Goal: Use online tool/utility: Use online tool/utility

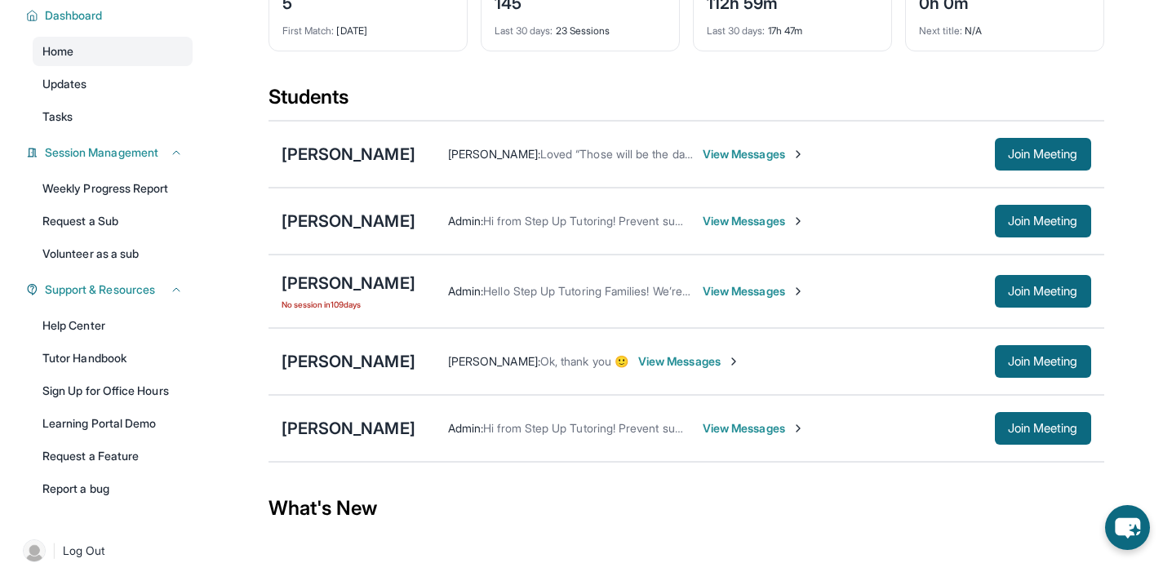
scroll to position [127, 0]
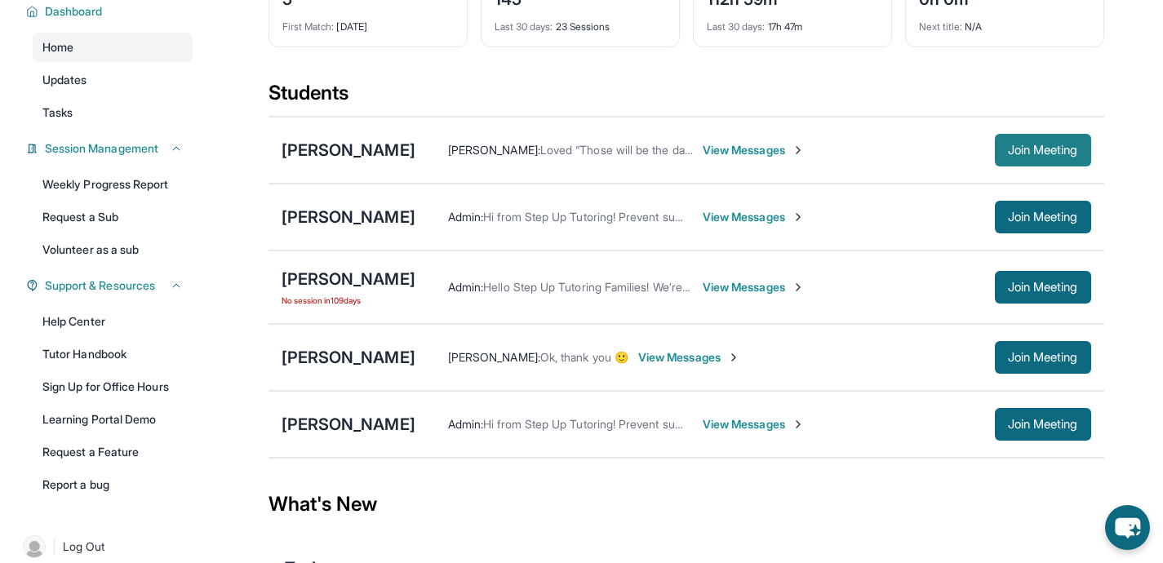
click at [1062, 155] on span "Join Meeting" at bounding box center [1043, 150] width 70 height 10
click at [1009, 155] on span "Join Meeting" at bounding box center [1043, 150] width 70 height 10
